Goal: Transaction & Acquisition: Purchase product/service

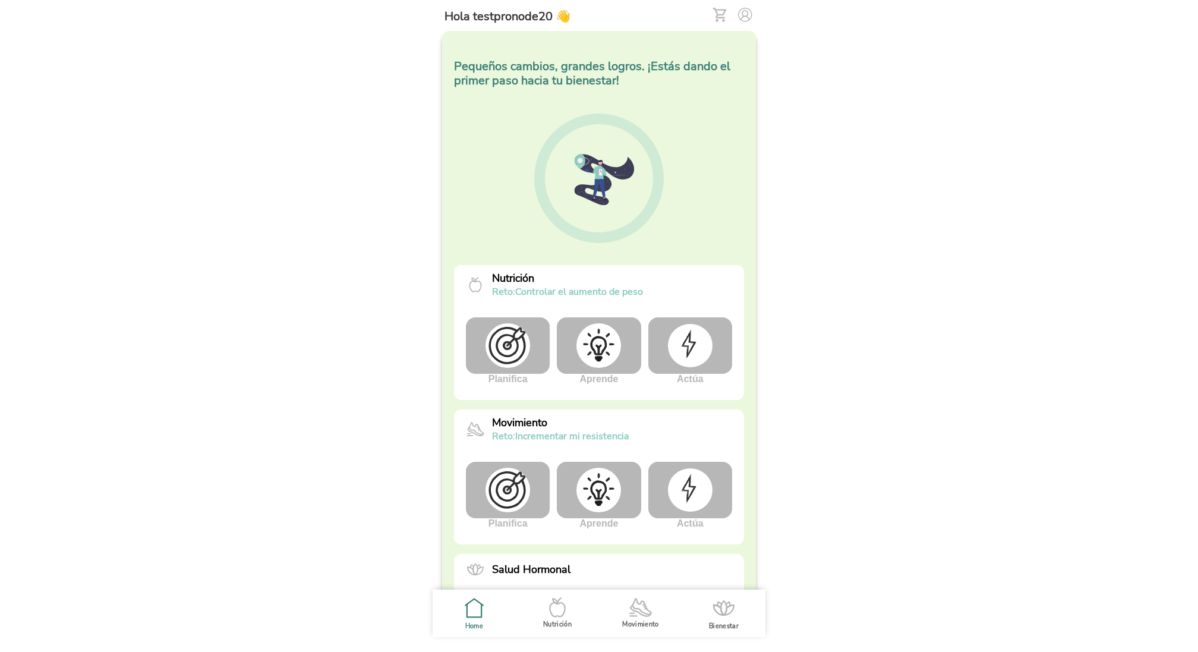
scroll to position [215, 0]
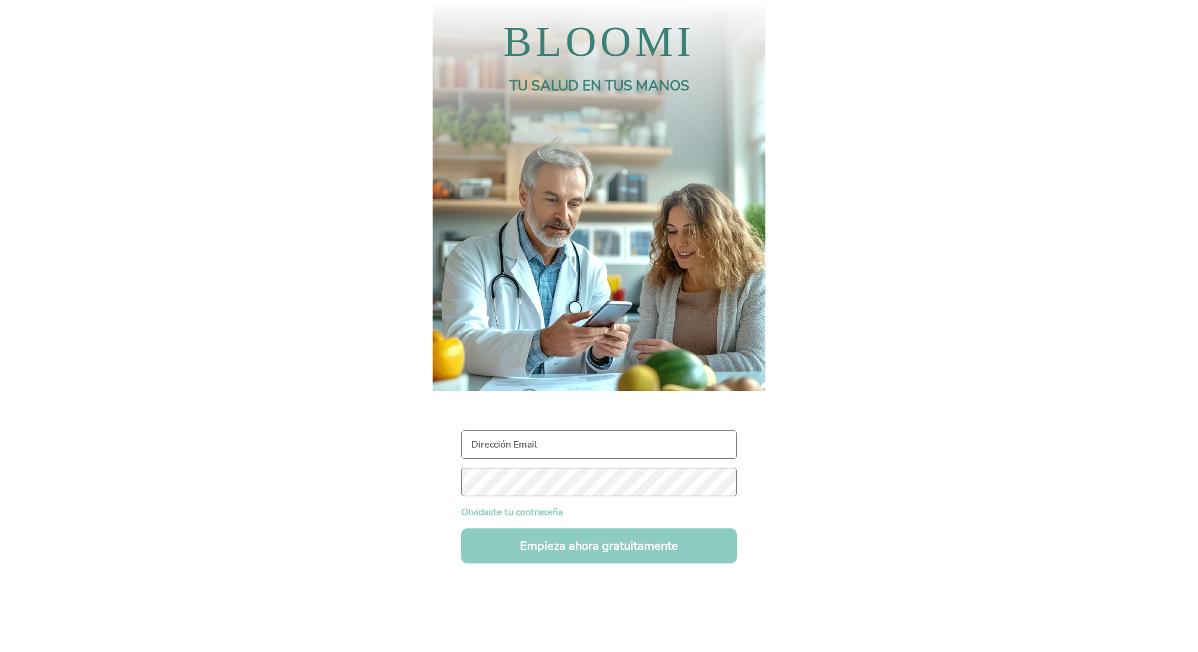
click at [502, 446] on input "text" at bounding box center [599, 444] width 276 height 29
paste input "testpronode20@test.com"
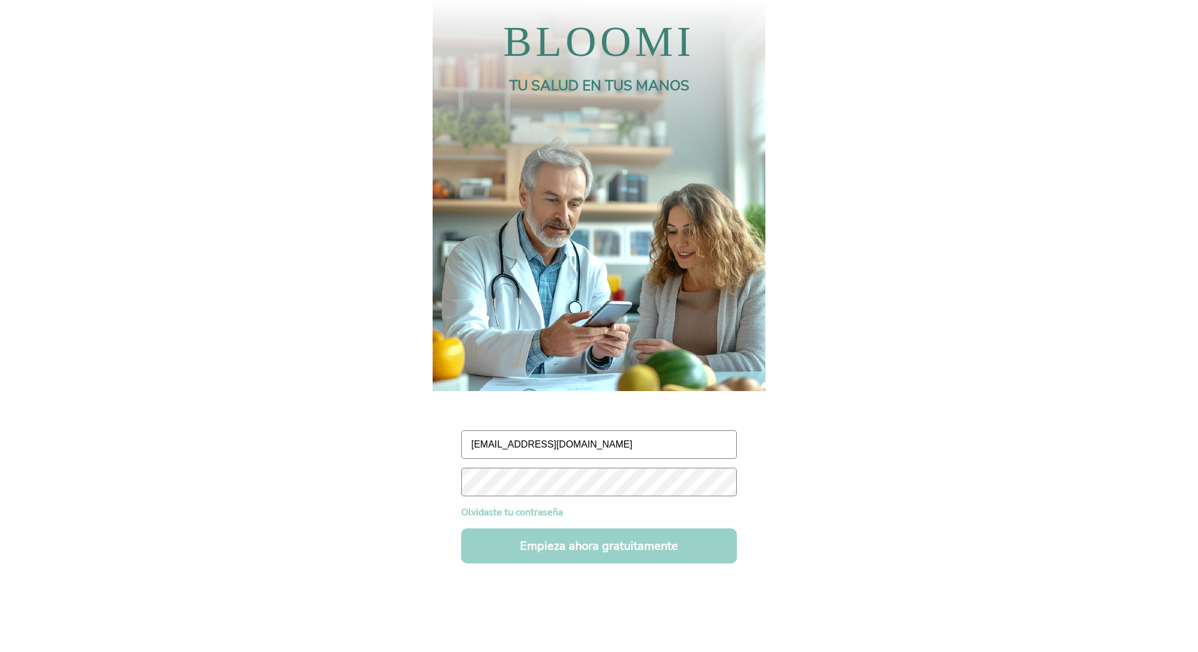
click at [628, 549] on button "Empieza ahora gratuitamente" at bounding box center [599, 545] width 276 height 35
click at [585, 448] on input "testpronode20@test.com" at bounding box center [599, 444] width 276 height 29
drag, startPoint x: 585, startPoint y: 448, endPoint x: 344, endPoint y: 446, distance: 241.9
click at [344, 446] on body "Hola testpronode20 👋 Lo importante es empezar, ¡ya has tomado el control de tu …" at bounding box center [599, 326] width 1198 height 652
paste input "ruti11"
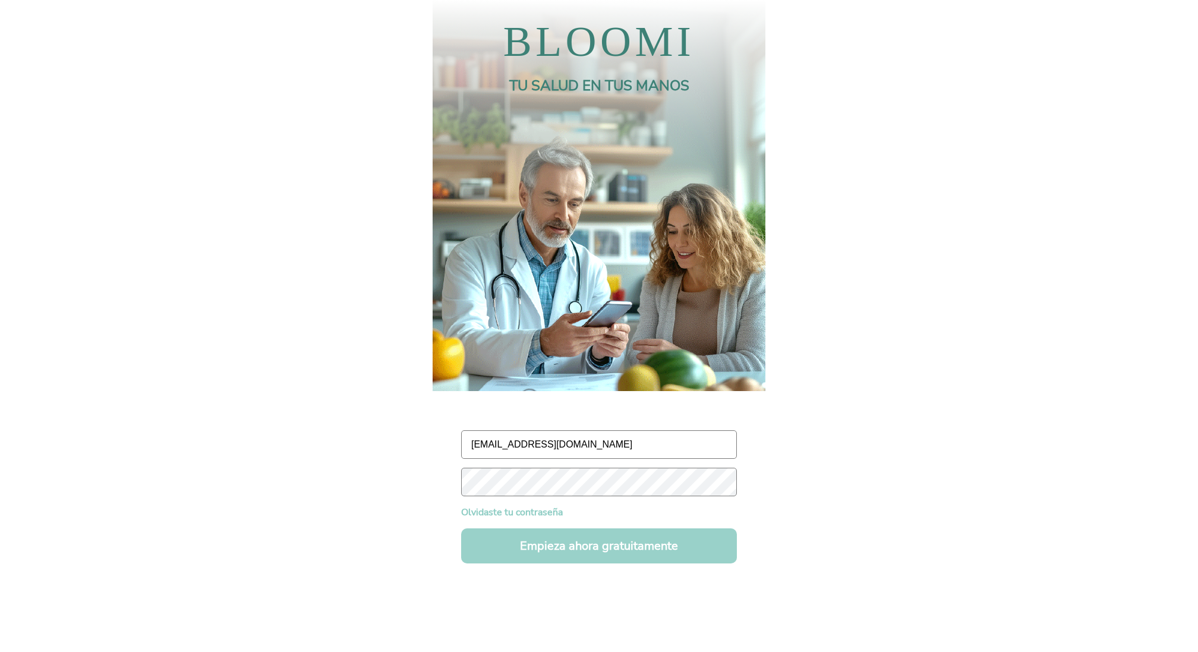
type input "ruti11@test.com"
click at [565, 549] on button "Empieza ahora gratuitamente" at bounding box center [599, 545] width 276 height 35
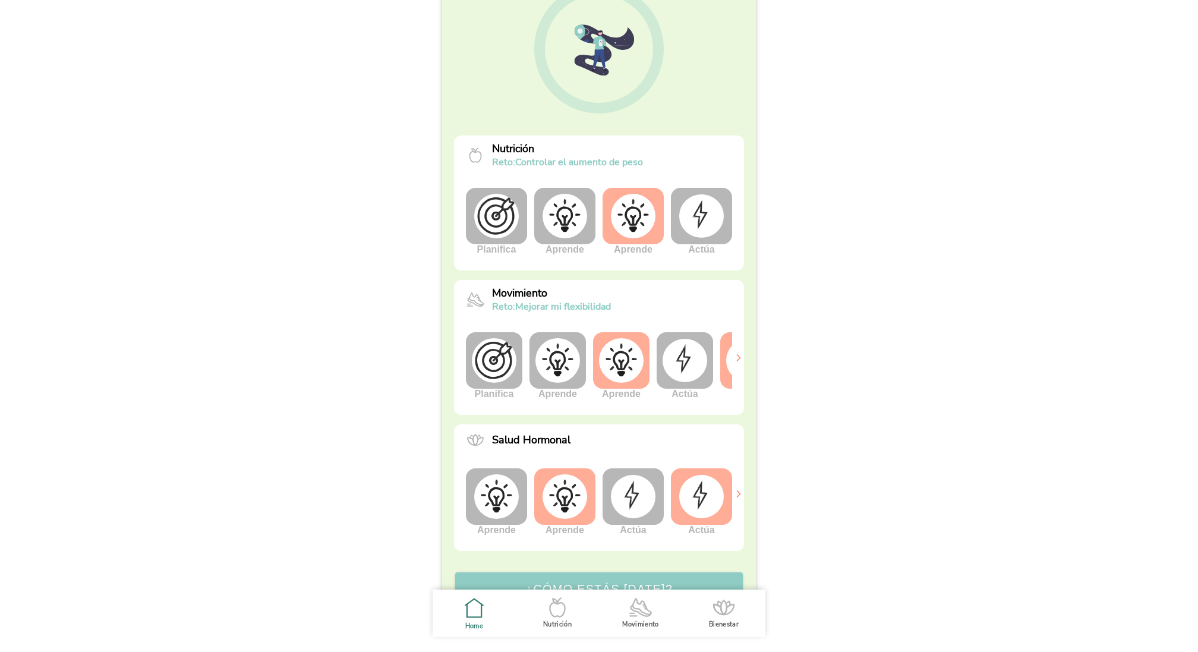
scroll to position [131, 0]
click at [708, 219] on img at bounding box center [701, 214] width 45 height 43
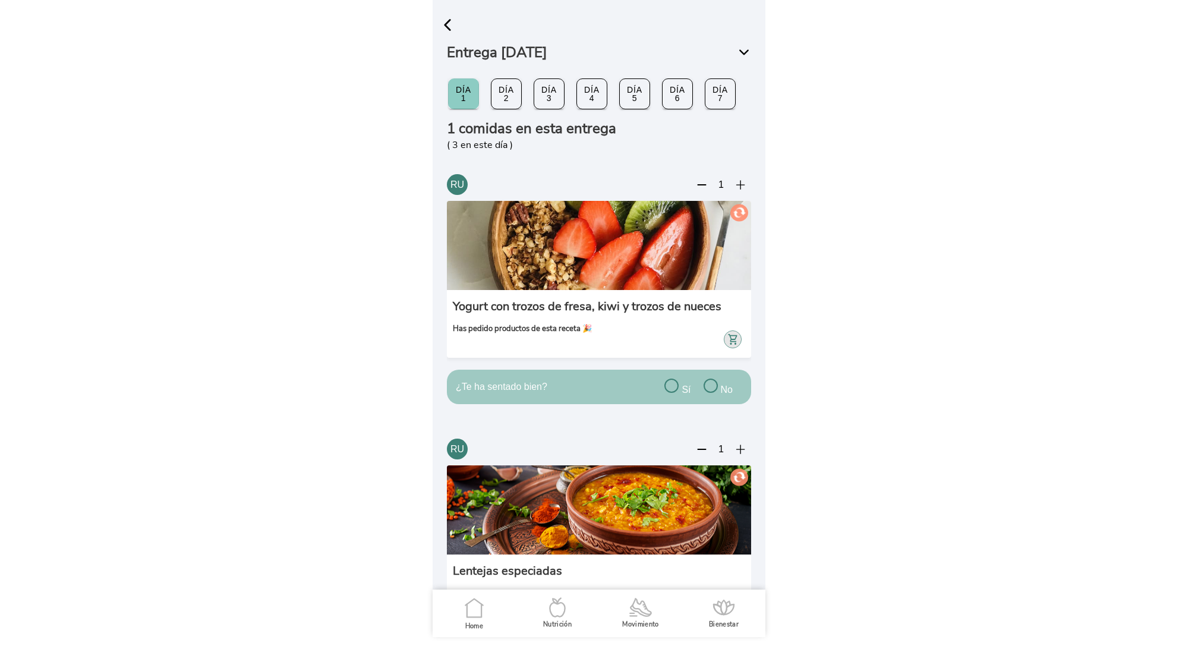
click at [447, 22] on span "button" at bounding box center [448, 25] width 18 height 18
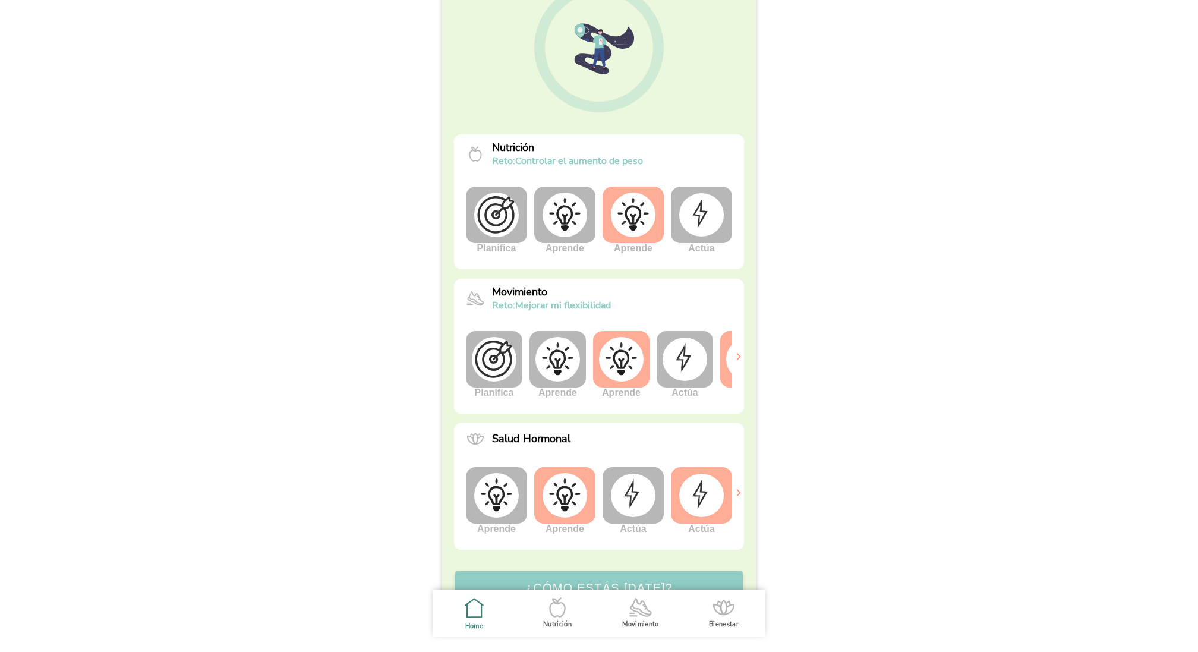
scroll to position [0, 45]
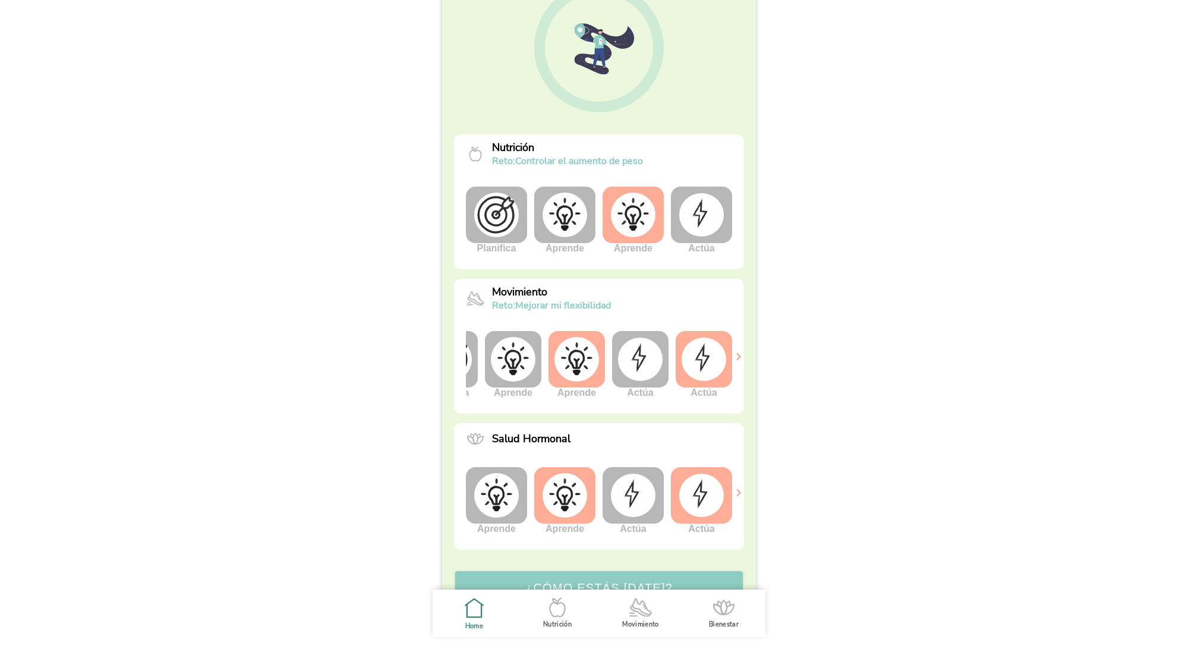
click at [705, 361] on img at bounding box center [704, 359] width 45 height 43
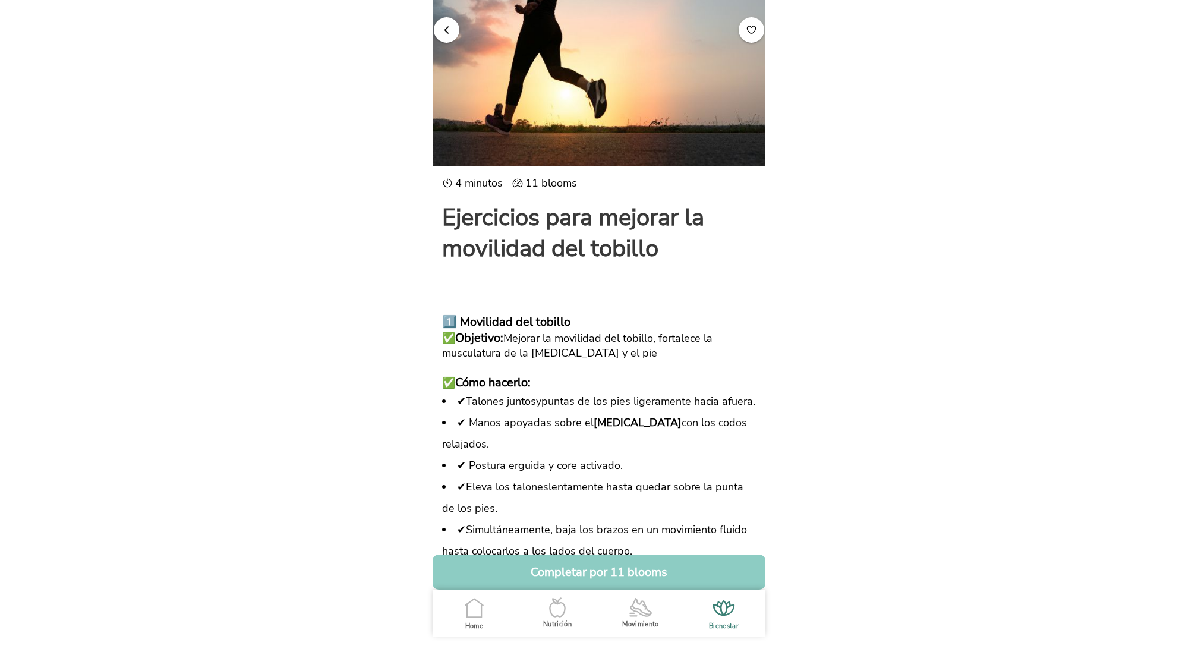
click at [448, 32] on span "button" at bounding box center [446, 29] width 11 height 11
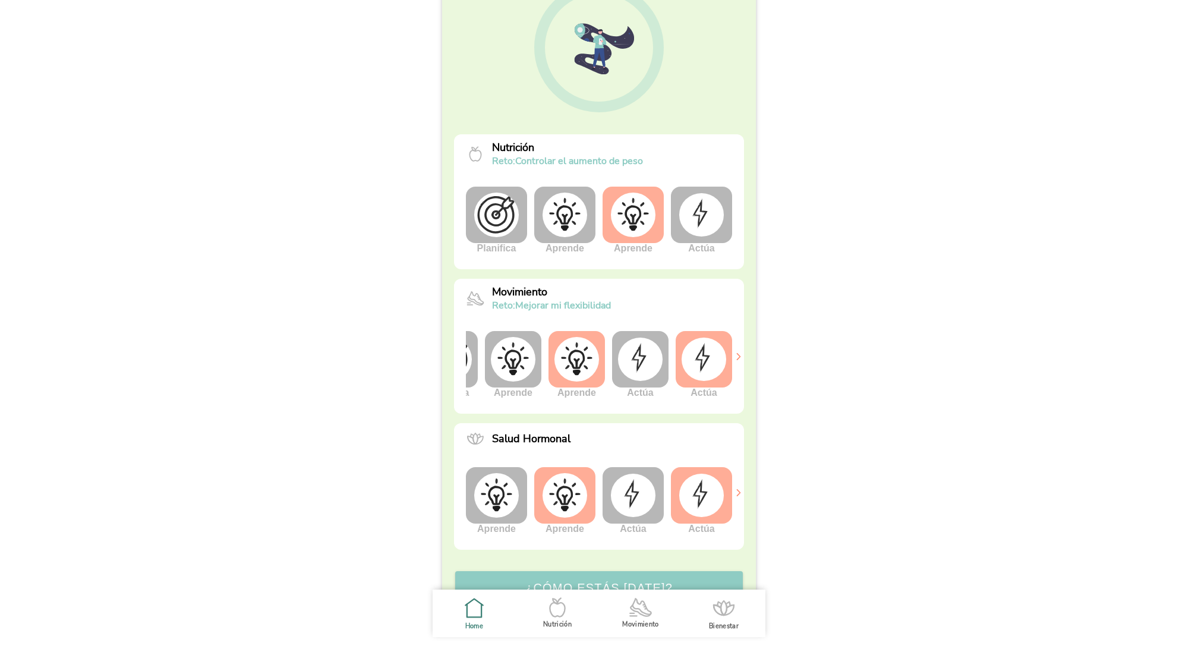
click at [641, 364] on img at bounding box center [640, 359] width 45 height 43
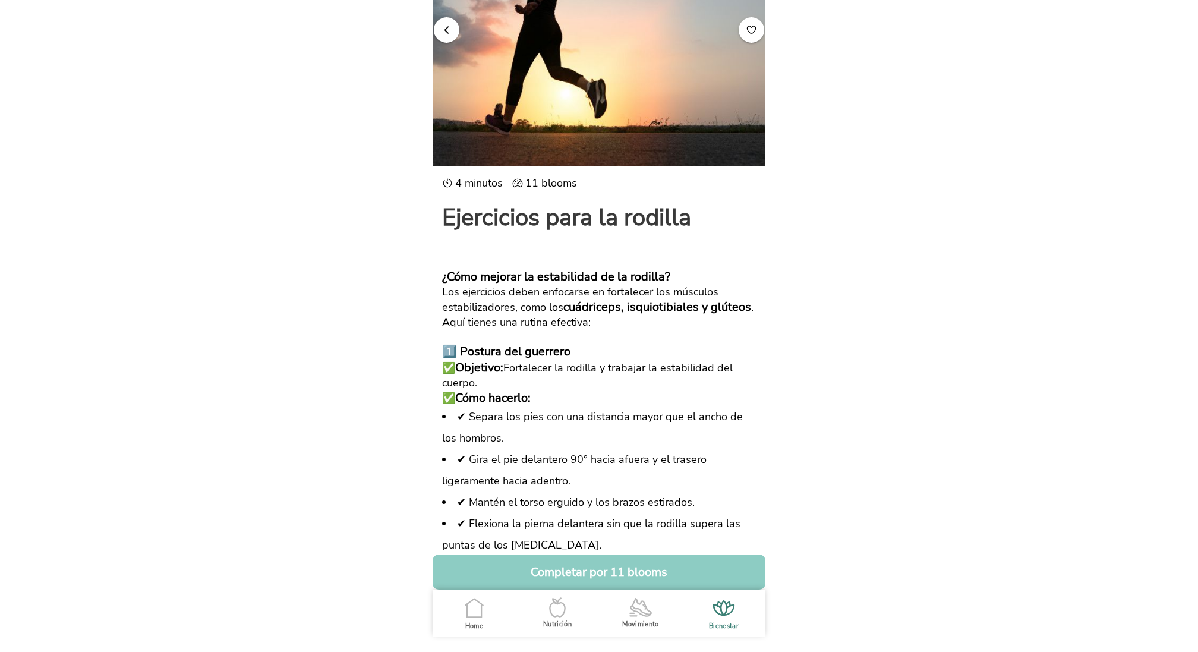
click at [444, 31] on span "button" at bounding box center [446, 29] width 11 height 11
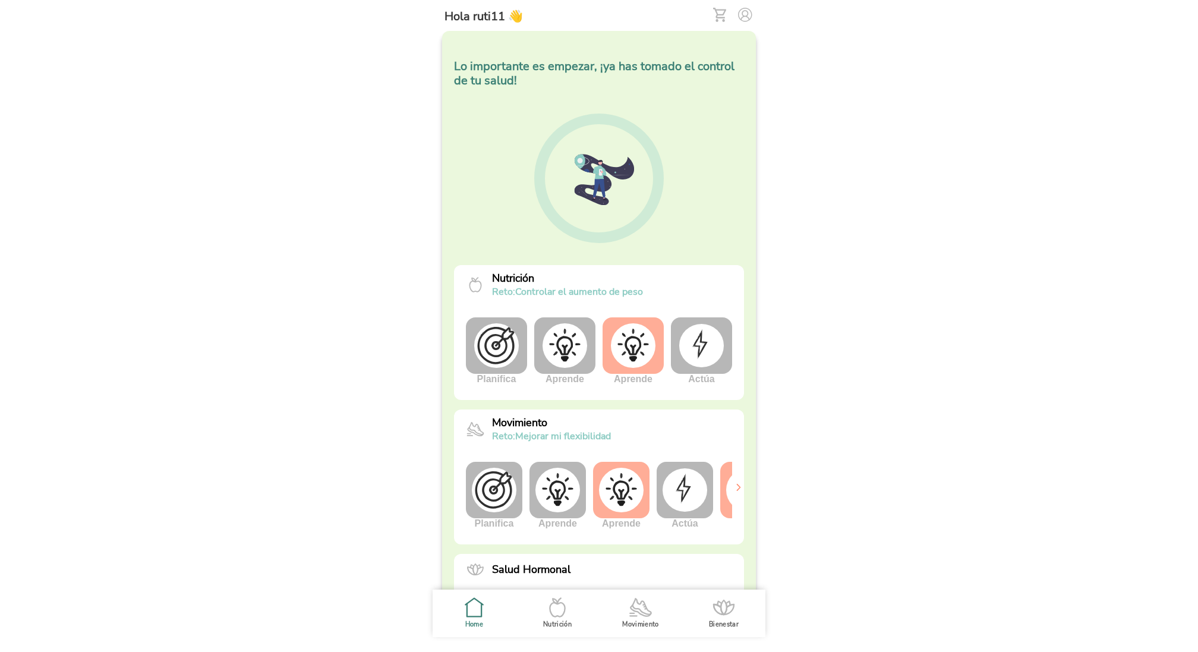
click at [684, 494] on img at bounding box center [685, 489] width 45 height 43
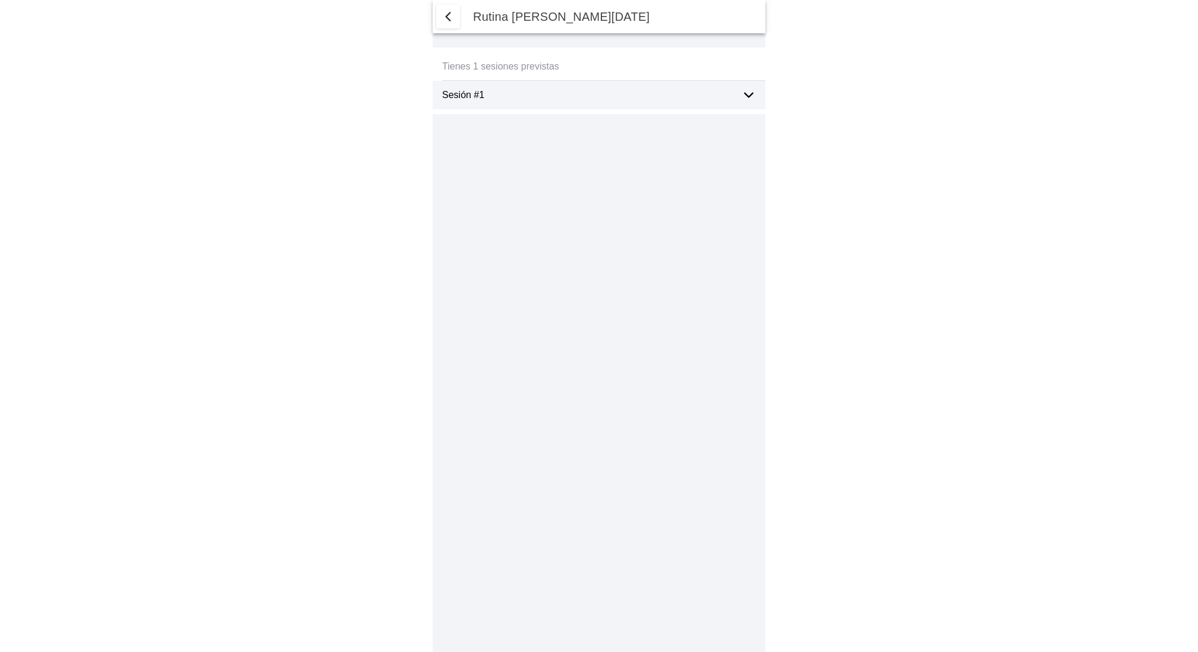
click at [748, 94] on icon at bounding box center [749, 95] width 14 height 14
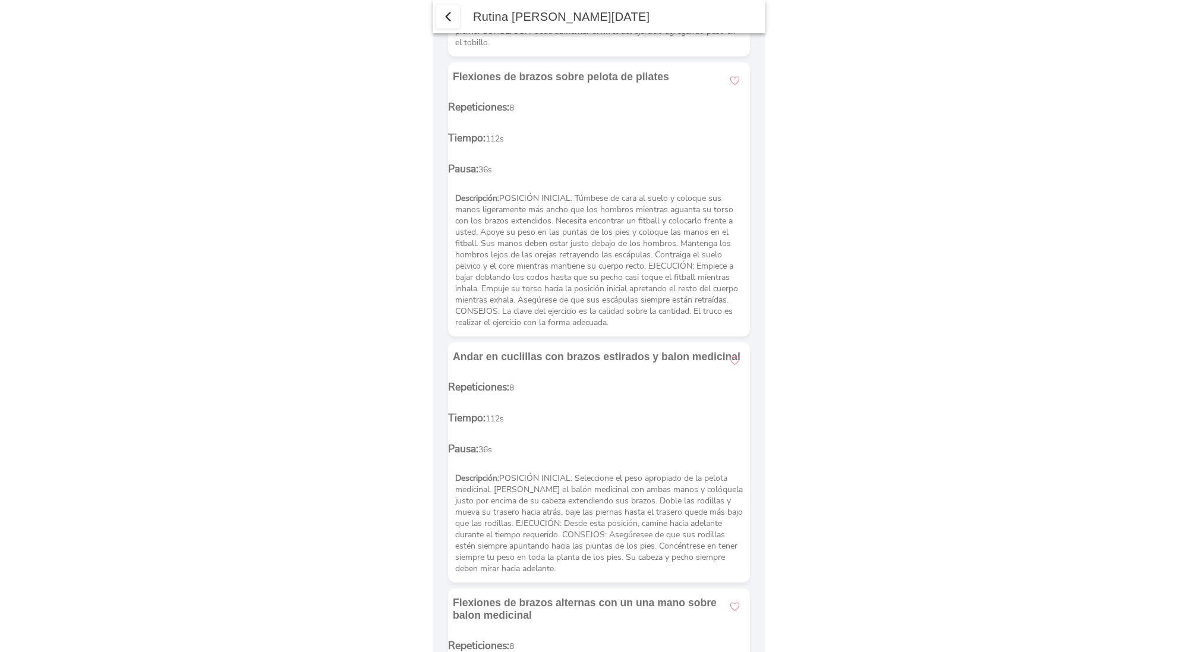
scroll to position [568, 0]
click at [732, 75] on span "button" at bounding box center [734, 78] width 11 height 11
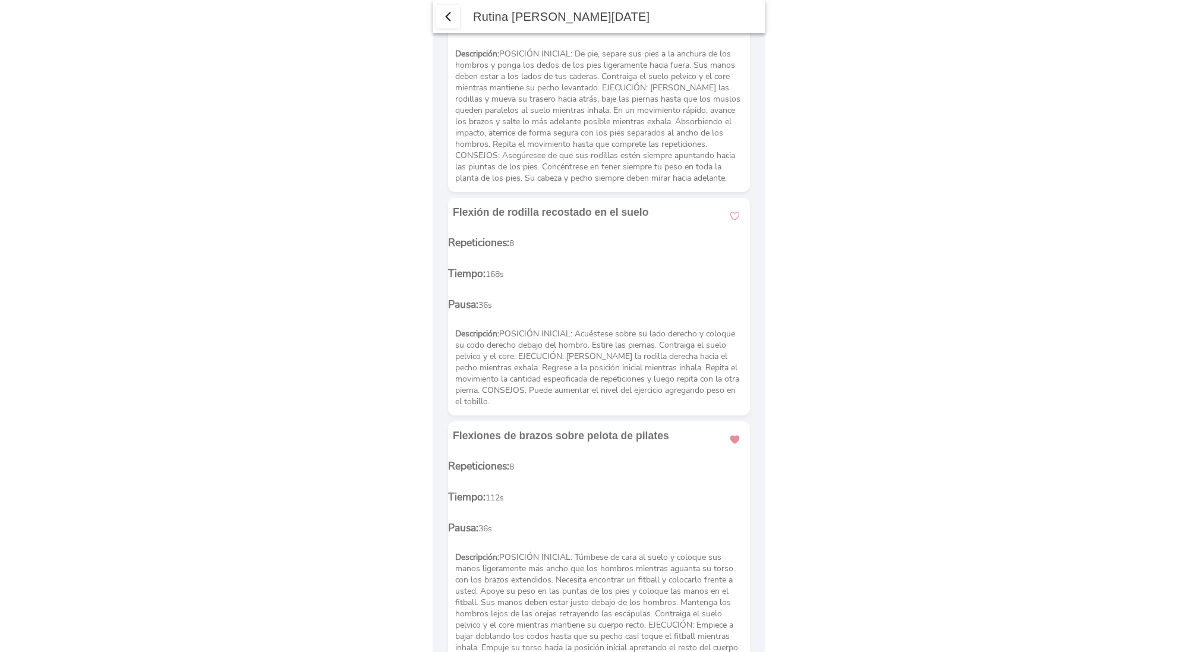
scroll to position [0, 0]
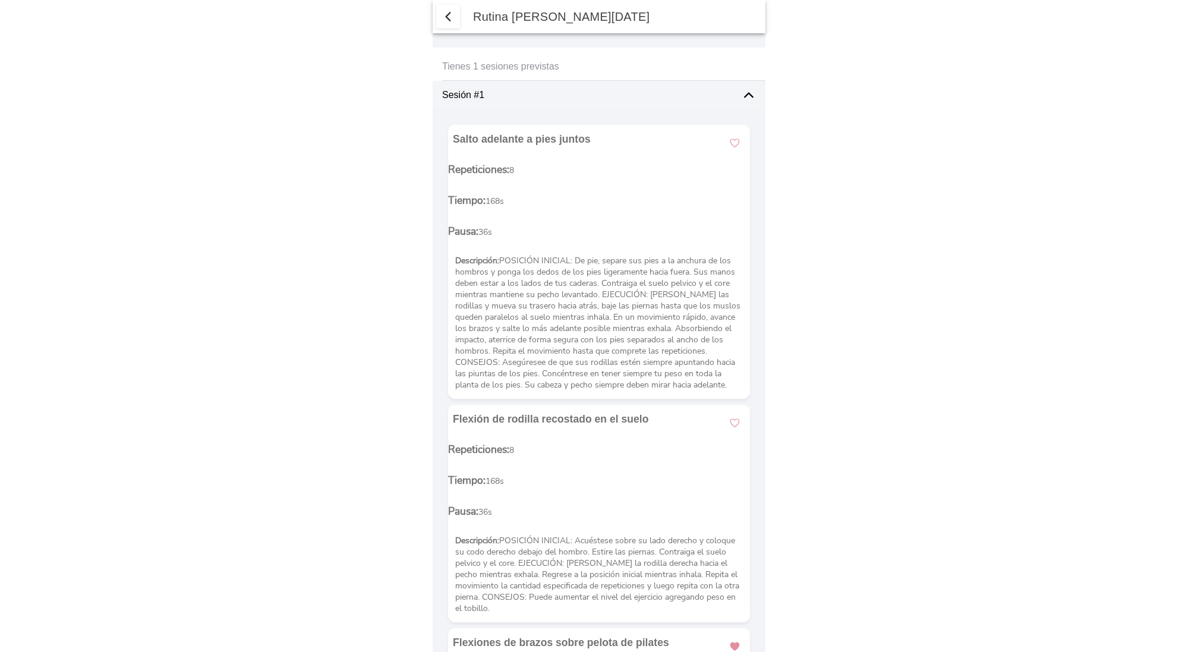
click at [446, 20] on span "button" at bounding box center [448, 17] width 14 height 14
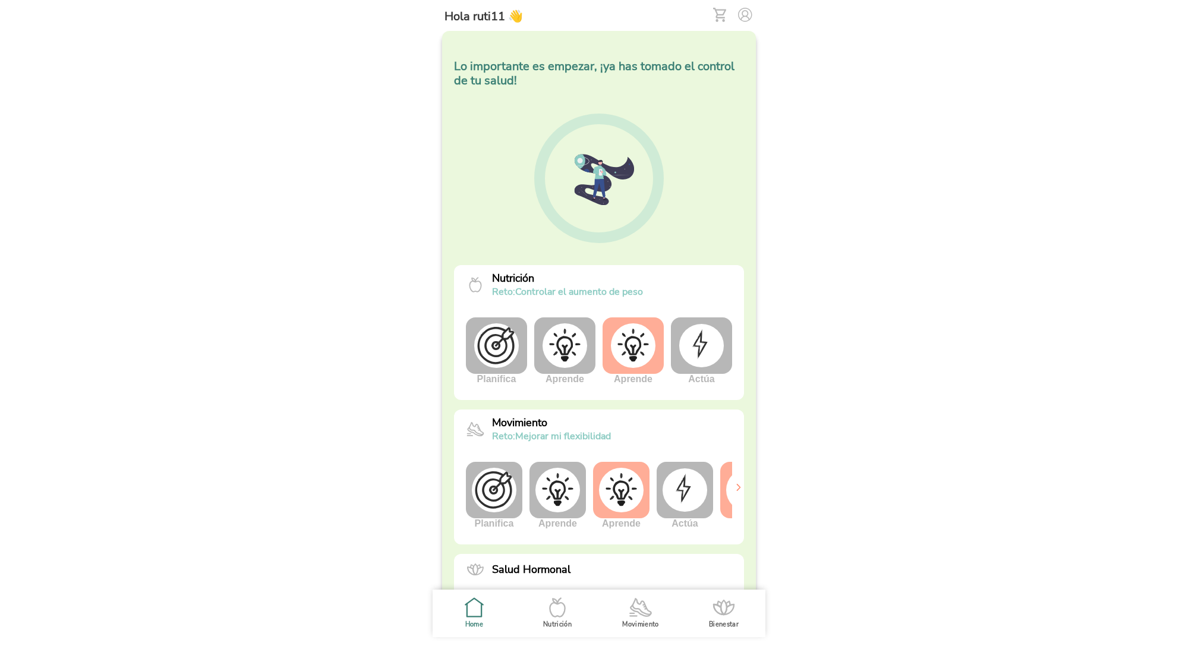
click at [686, 496] on img at bounding box center [685, 489] width 45 height 43
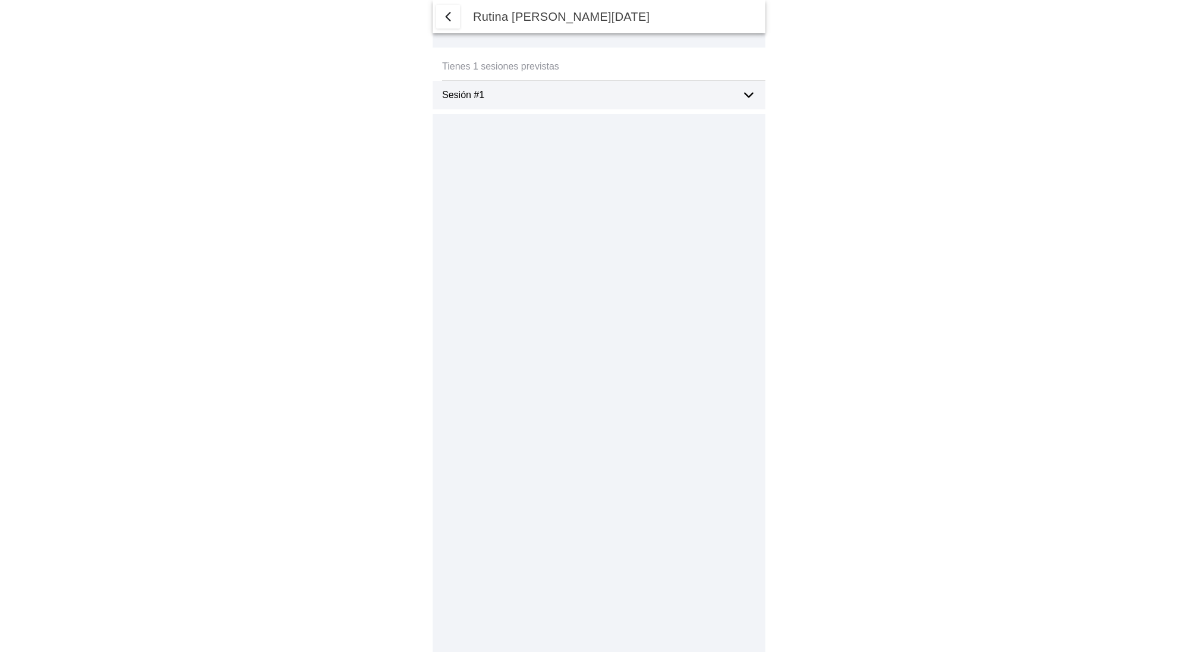
click at [749, 97] on icon at bounding box center [749, 95] width 8 height 4
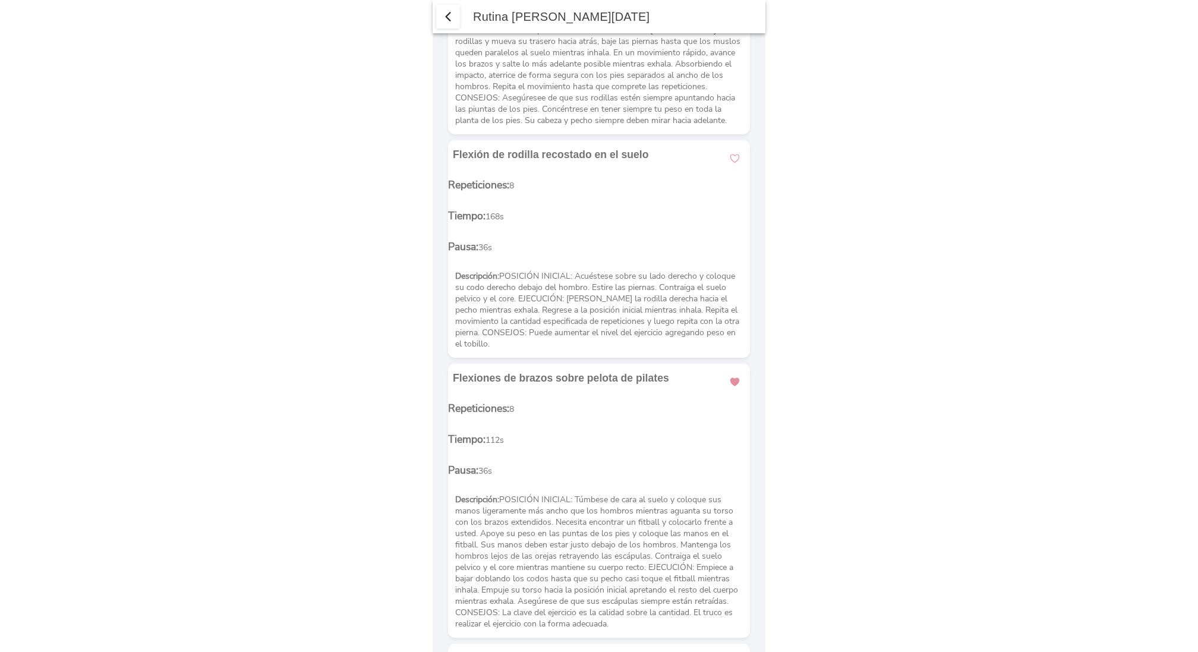
scroll to position [266, 0]
click at [729, 377] on span "button" at bounding box center [734, 379] width 11 height 11
click at [449, 23] on span "button" at bounding box center [448, 17] width 14 height 14
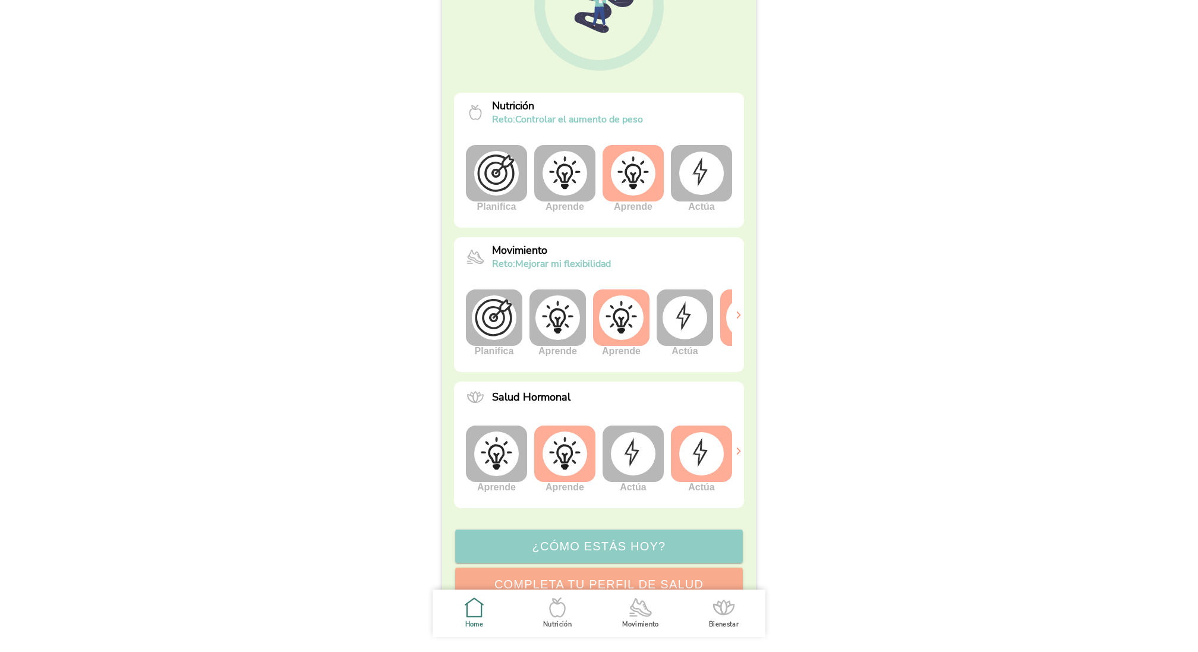
scroll to position [197, 0]
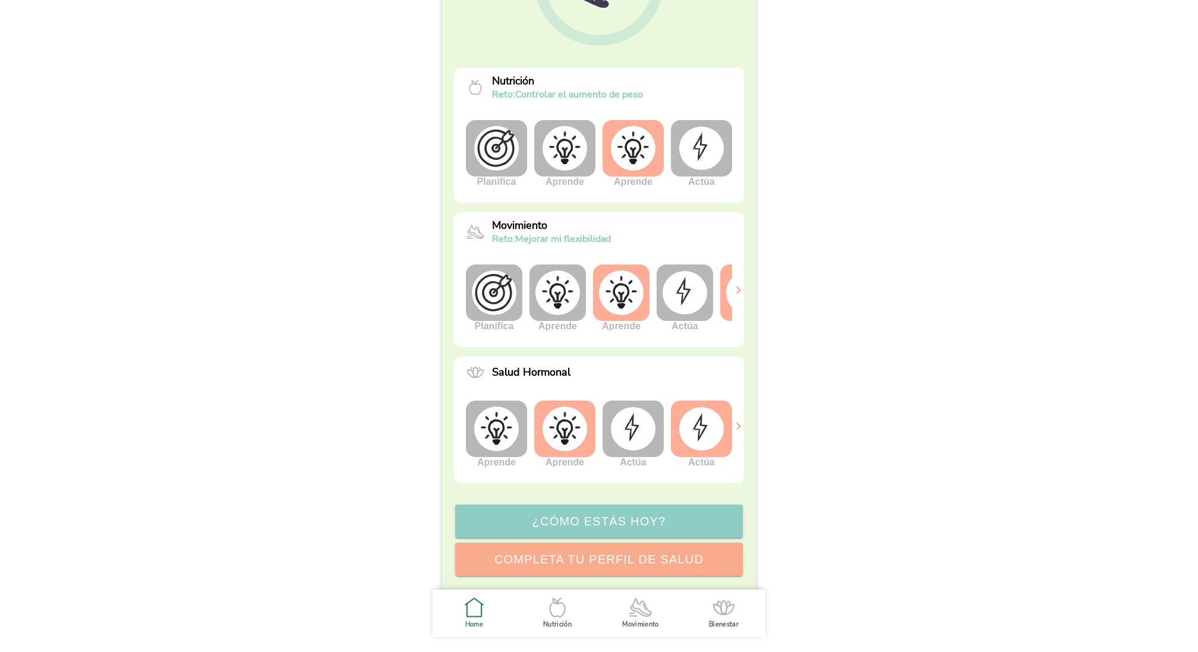
click at [683, 301] on img at bounding box center [685, 292] width 45 height 43
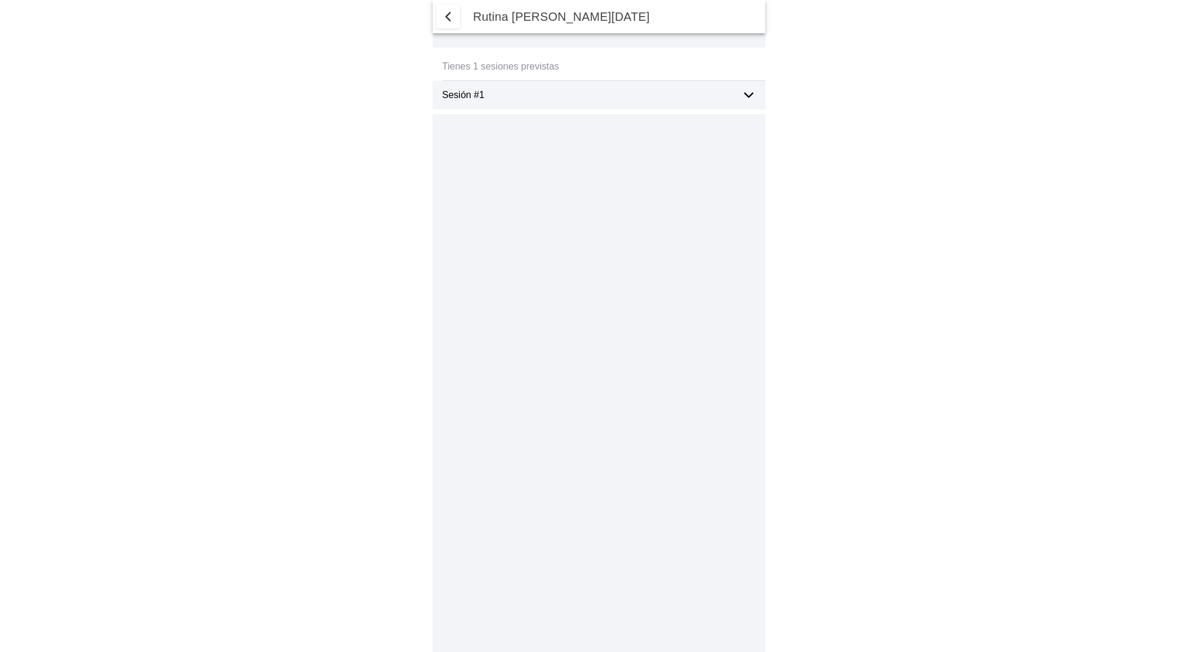
click at [740, 90] on div "Sesión #1" at bounding box center [603, 95] width 323 height 29
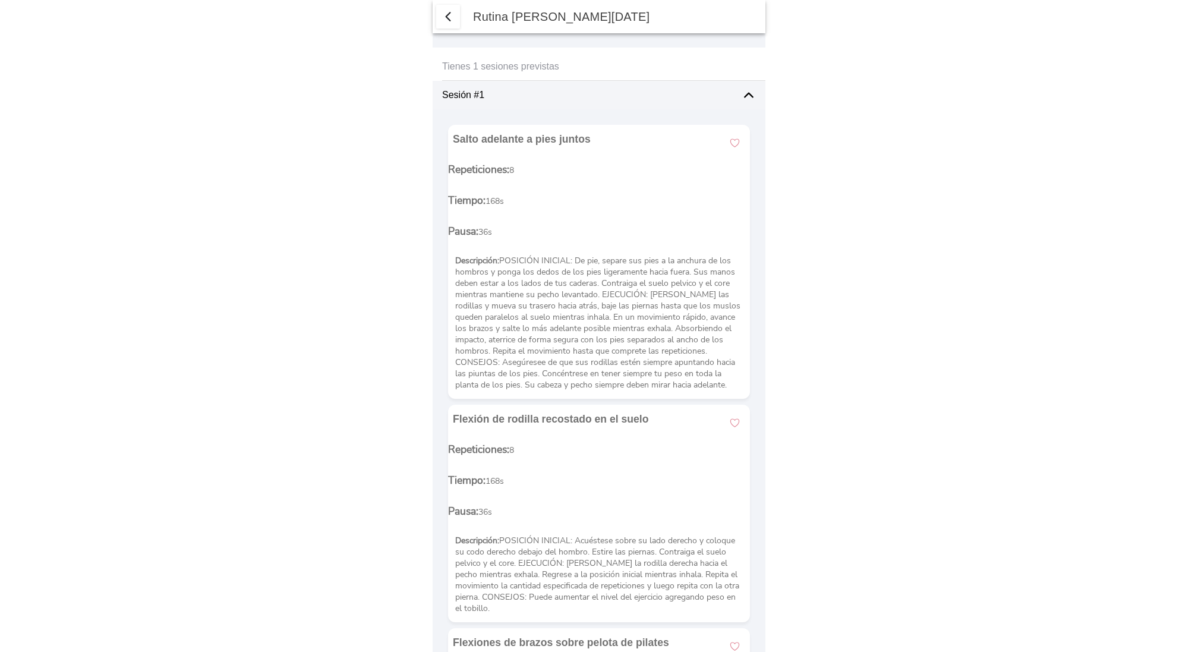
click at [454, 10] on span "button" at bounding box center [448, 17] width 14 height 14
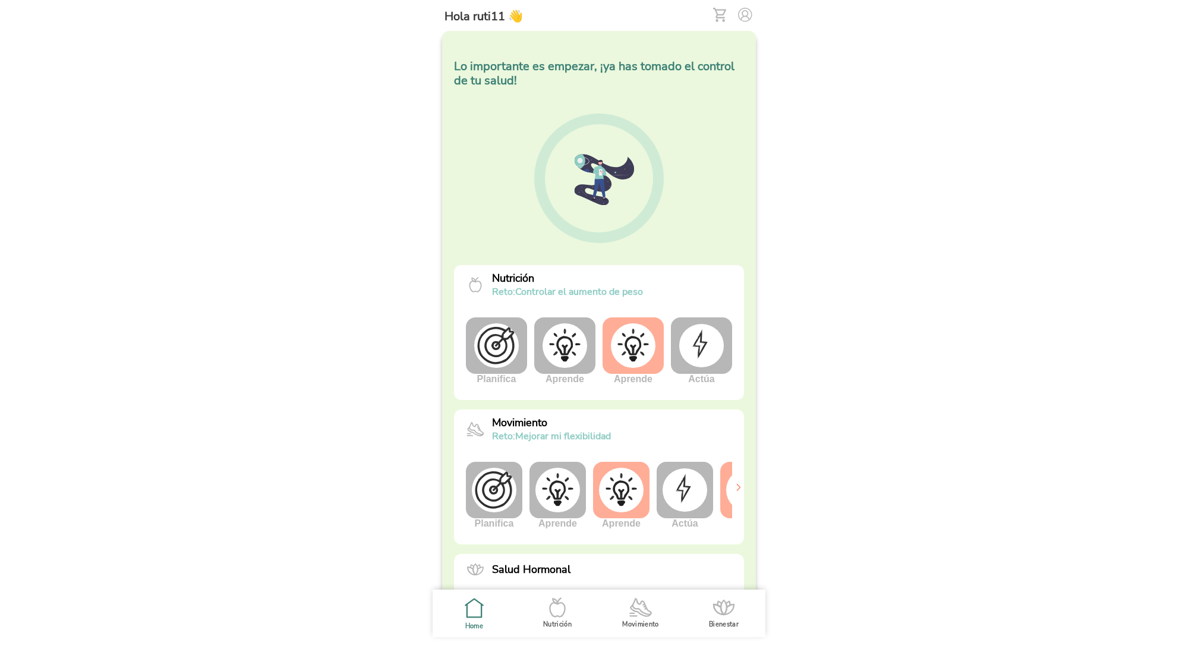
click at [719, 12] on img at bounding box center [719, 15] width 13 height 14
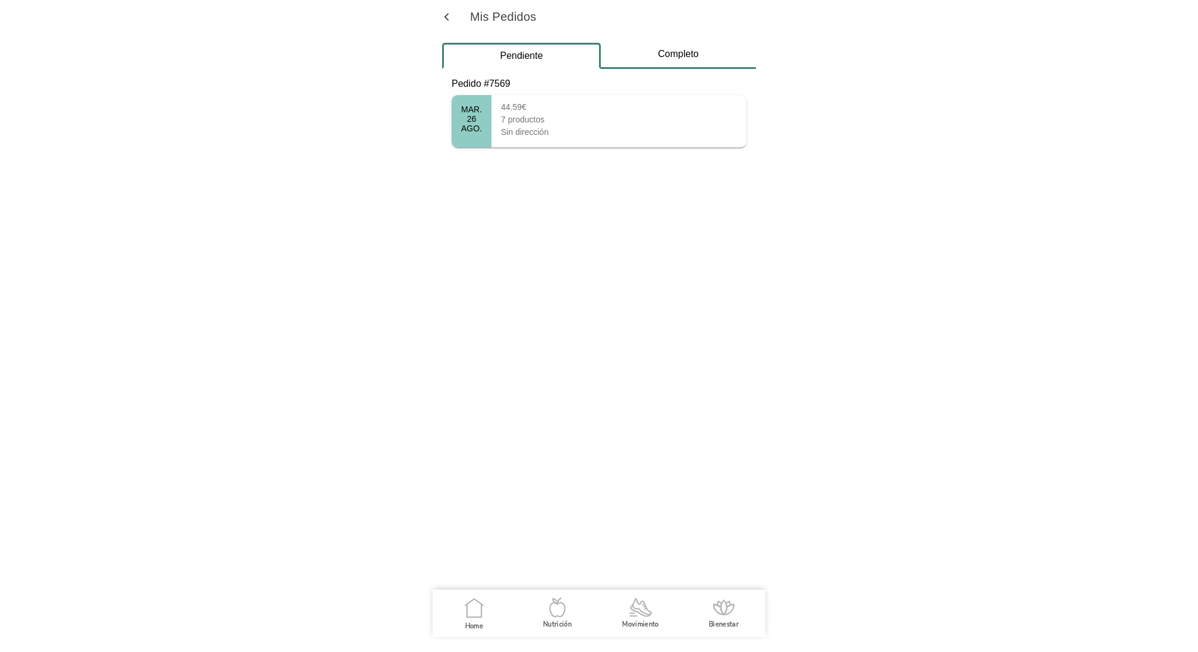
click at [472, 123] on div "26" at bounding box center [471, 119] width 21 height 10
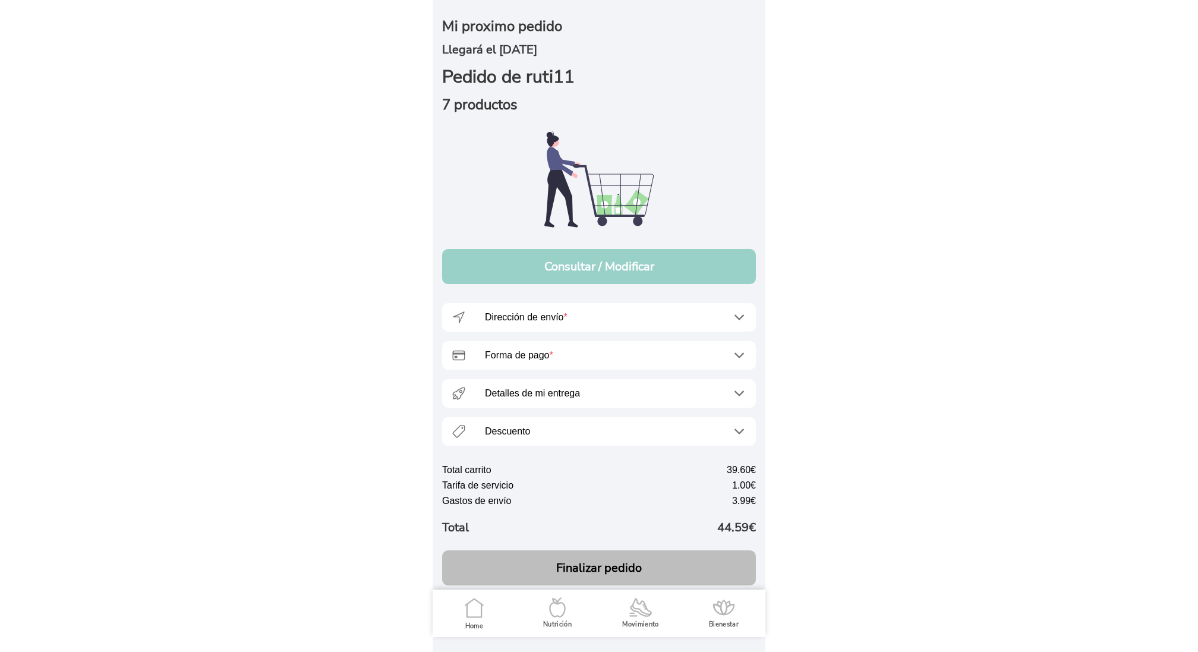
click at [605, 254] on button "Consultar / Modificar" at bounding box center [599, 266] width 314 height 35
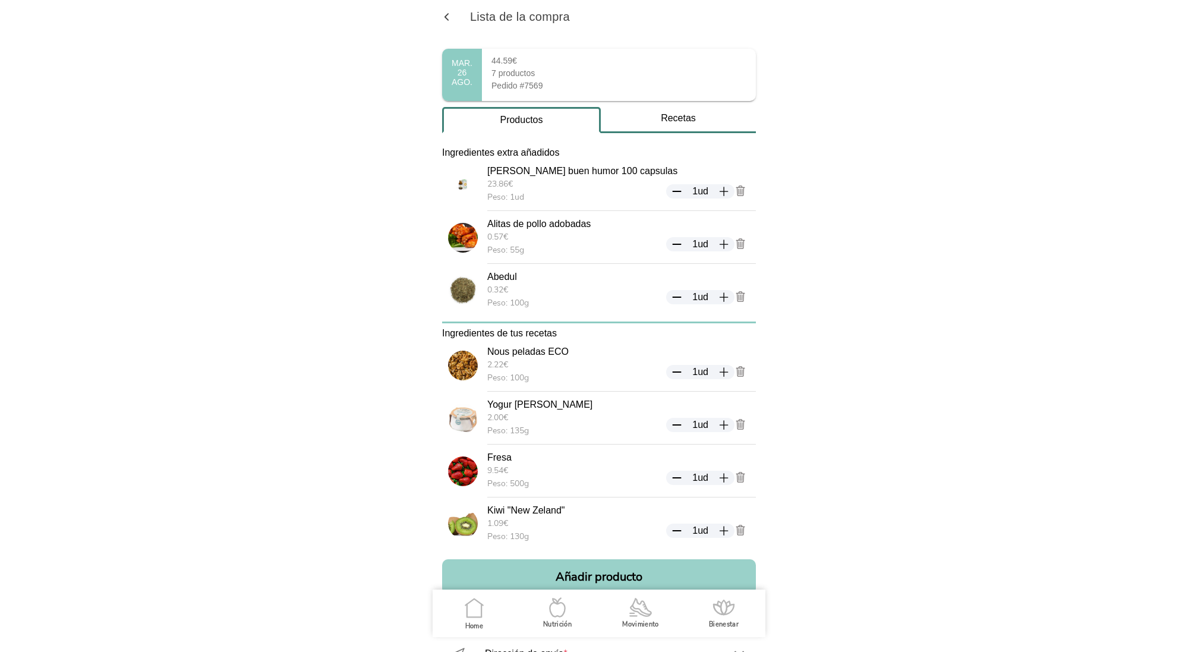
click at [582, 571] on button "Añadir producto" at bounding box center [599, 576] width 314 height 35
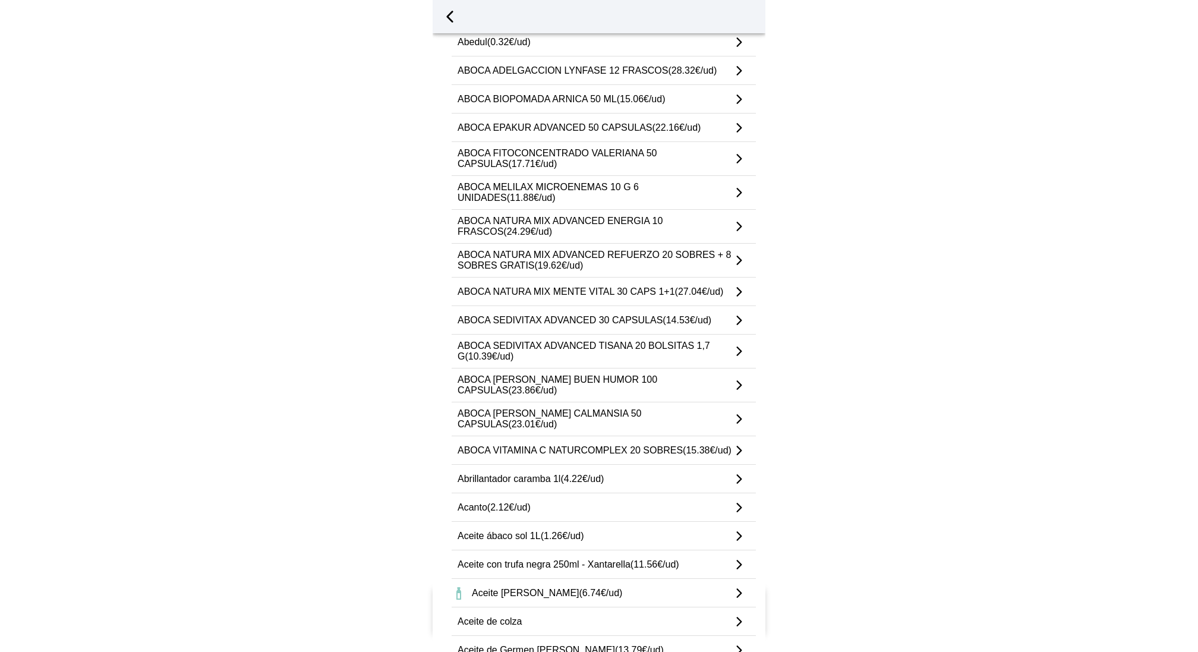
scroll to position [143, 0]
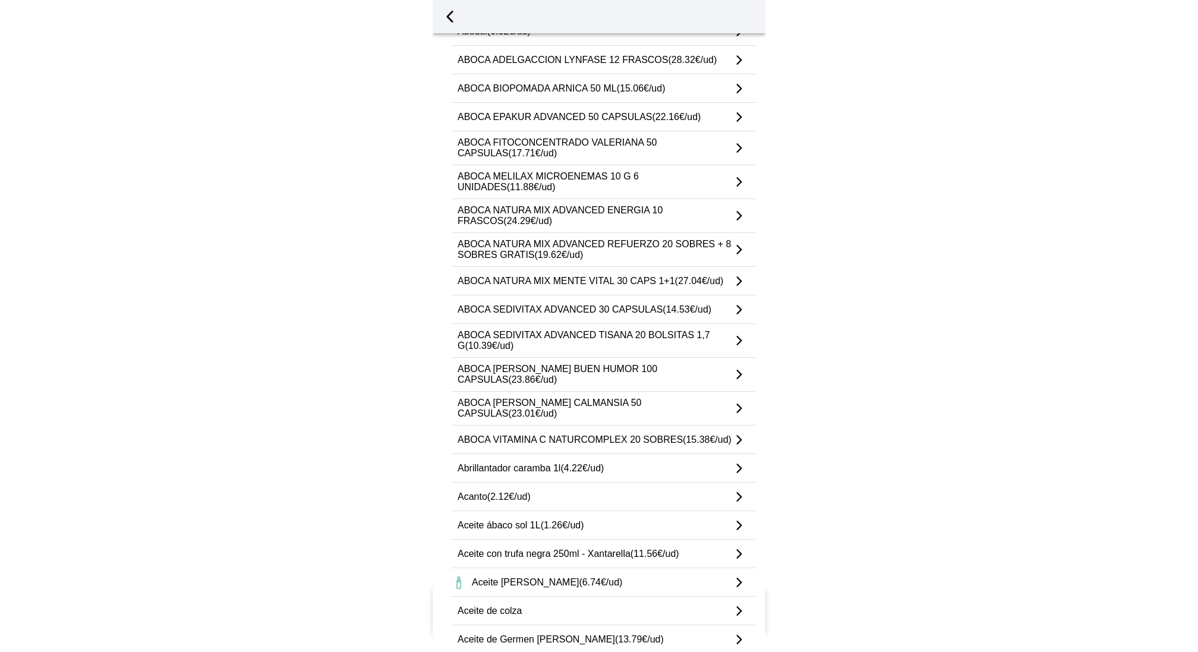
click at [556, 520] on span "(1.26€/ud)" at bounding box center [562, 525] width 43 height 10
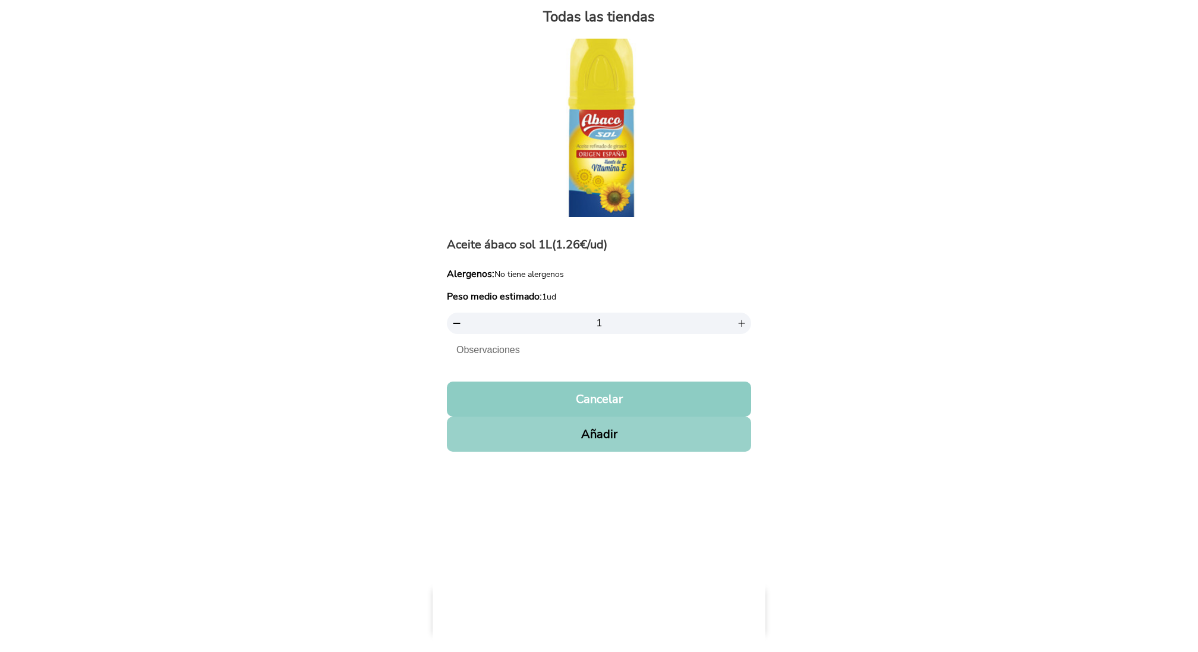
click at [603, 433] on button "Añadir" at bounding box center [599, 434] width 304 height 35
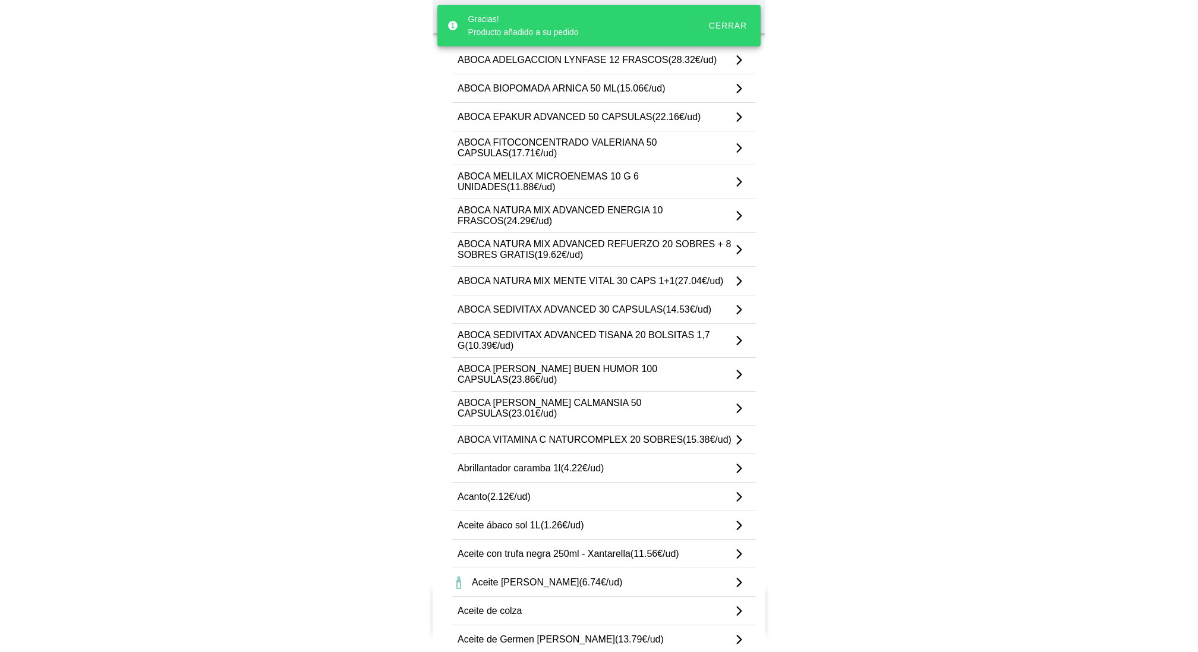
click at [732, 13] on div "Gracias! Producto añadido a su pedido Cerrar" at bounding box center [598, 26] width 323 height 42
click at [732, 26] on div "Cerrar" at bounding box center [728, 26] width 38 height 10
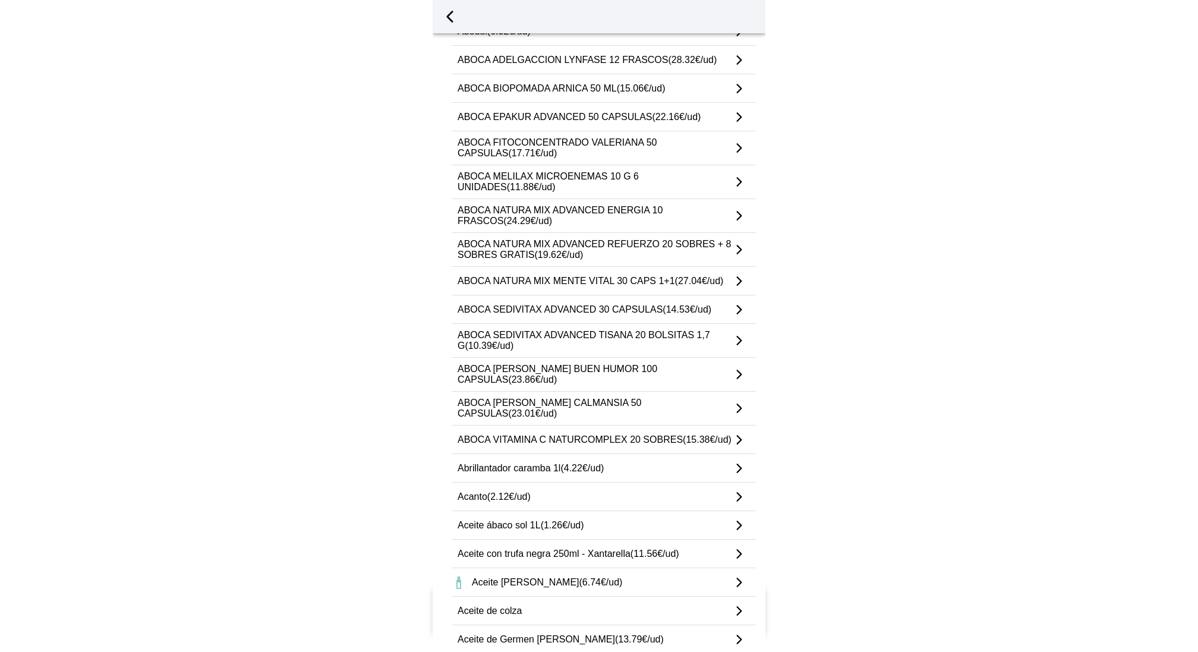
click at [448, 15] on span "button" at bounding box center [450, 17] width 18 height 18
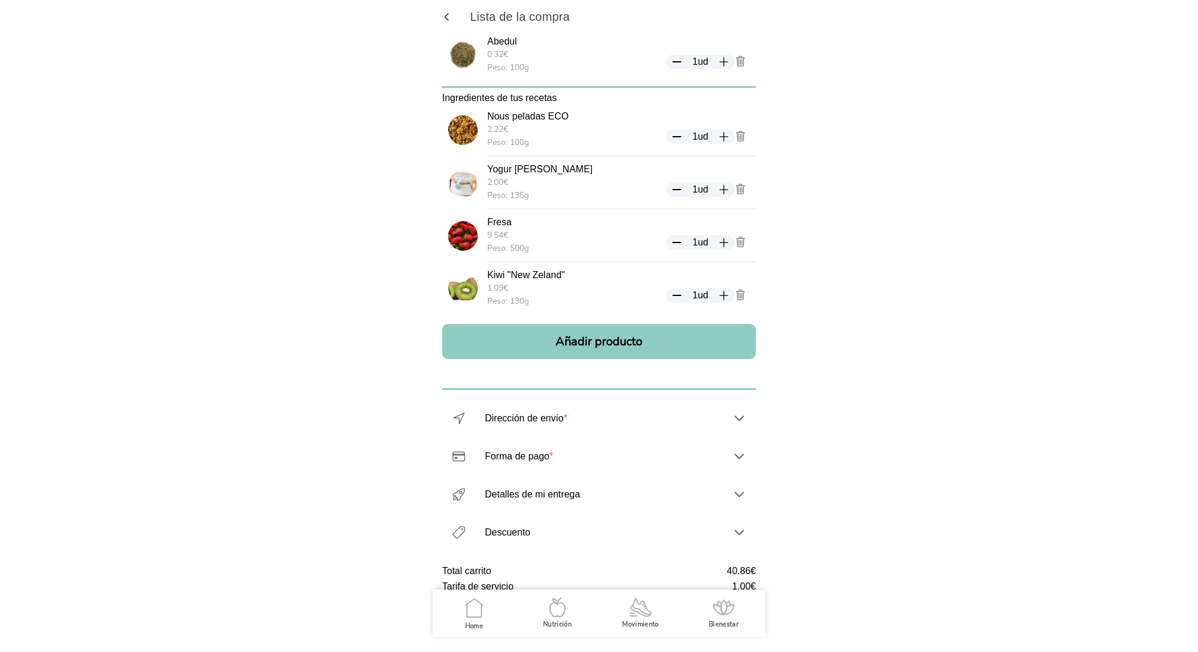
scroll to position [0, 0]
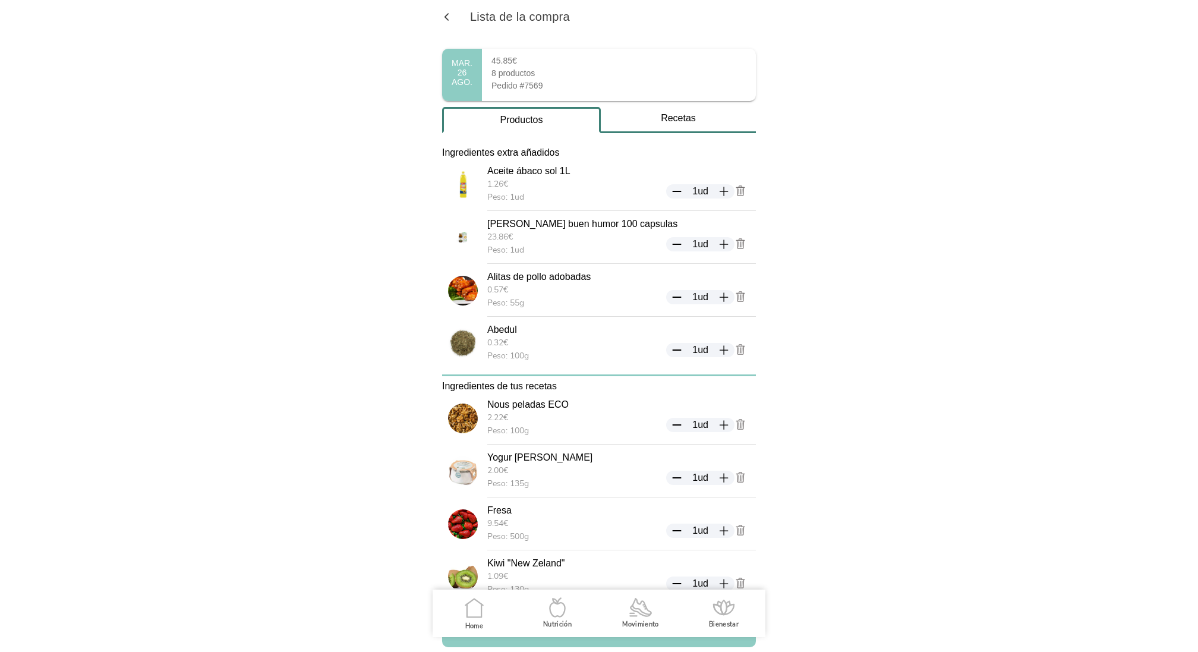
click at [451, 20] on span "button" at bounding box center [446, 16] width 11 height 11
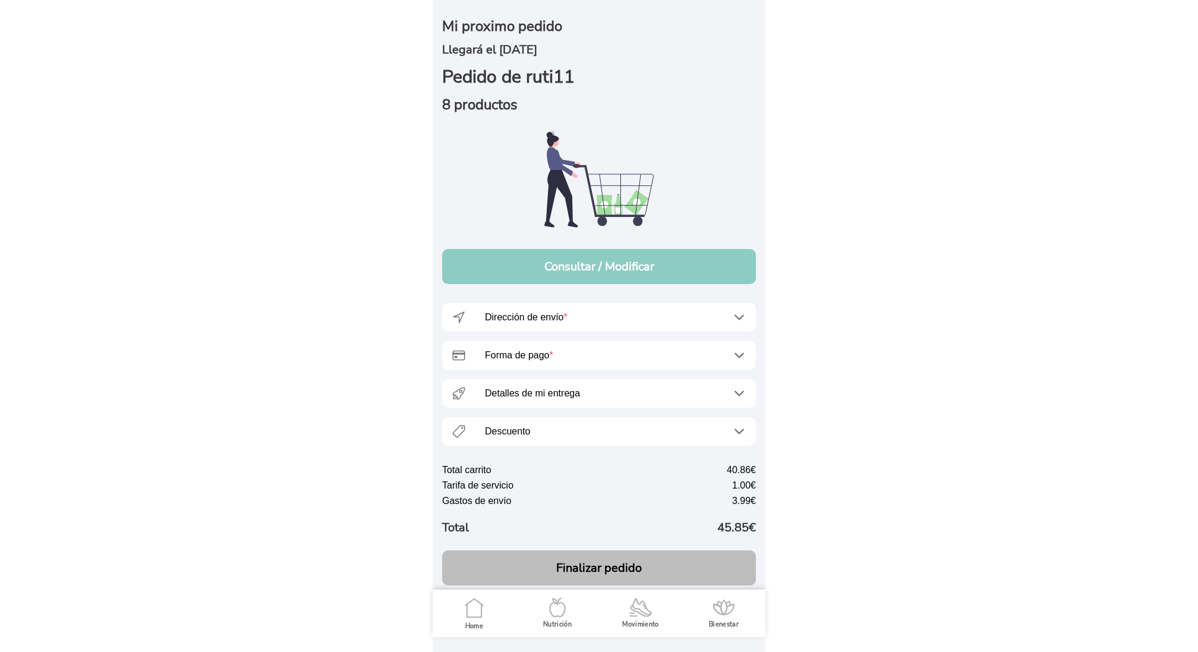
click at [550, 603] on icon ".cls-1 { stroke-width: 0px; } .cls-1, .cls-2 { fill: none; } .cls-2 { stroke-li…" at bounding box center [557, 607] width 25 height 25
